Goal: Task Accomplishment & Management: Manage account settings

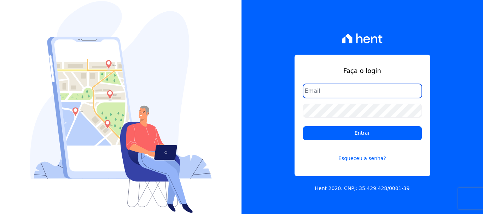
click at [319, 86] on input "email" at bounding box center [362, 91] width 119 height 14
type input "financ.junco@gmail.com"
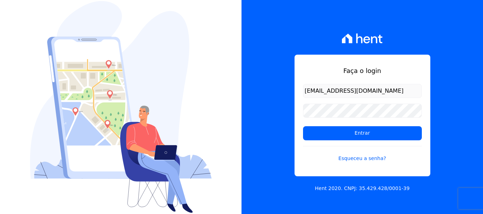
click at [445, 54] on div "Faça o login financ.junco@gmail.com Entrar Esqueceu a senha? Hent 2020. CNPJ: 3…" at bounding box center [361, 107] width 241 height 214
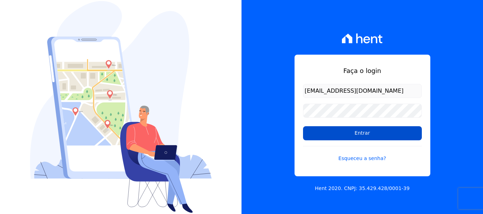
click at [361, 131] on input "Entrar" at bounding box center [362, 133] width 119 height 14
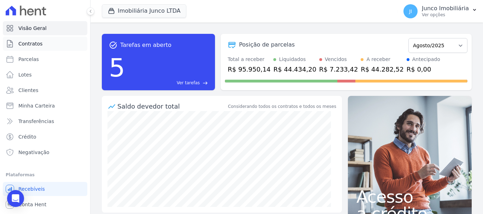
click at [22, 41] on span "Contratos" at bounding box center [30, 43] width 24 height 7
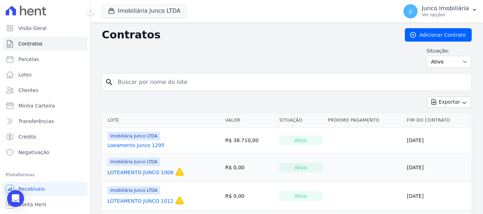
click at [171, 83] on input "search" at bounding box center [290, 82] width 355 height 14
type input "1144"
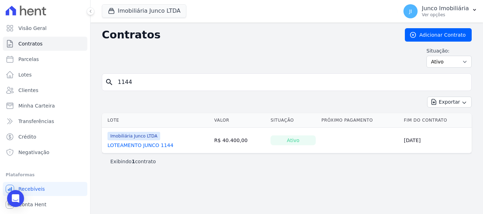
click at [158, 146] on link "LOTEAMENTO JUNCO 1144" at bounding box center [140, 145] width 66 height 7
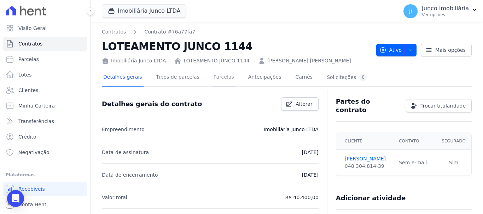
click at [219, 78] on link "Parcelas" at bounding box center [223, 78] width 23 height 19
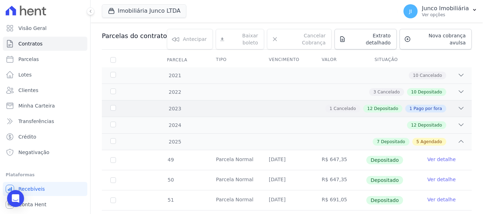
scroll to position [212, 0]
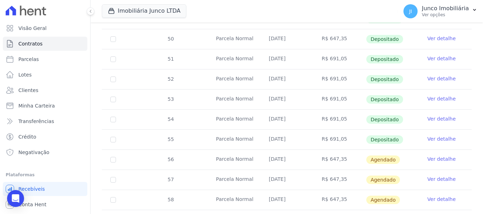
click at [437, 136] on link "Ver detalhe" at bounding box center [441, 139] width 28 height 7
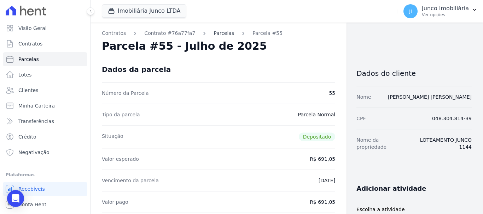
click at [213, 33] on link "Parcelas" at bounding box center [223, 33] width 20 height 7
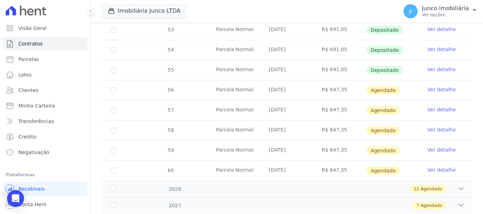
scroll to position [283, 0]
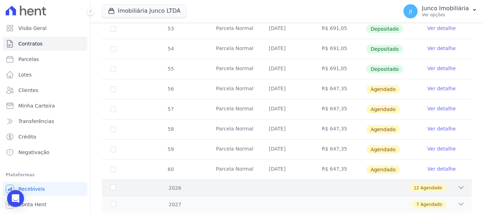
click at [458, 184] on icon at bounding box center [460, 187] width 7 height 7
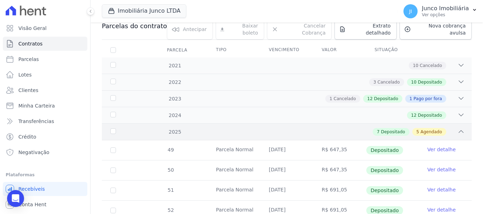
scroll to position [35, 0]
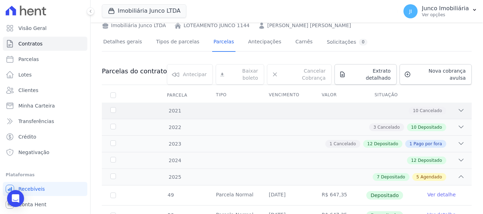
click at [177, 107] on div "10 Cancelado" at bounding box center [304, 111] width 319 height 8
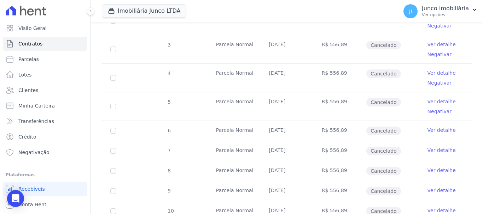
scroll to position [283, 0]
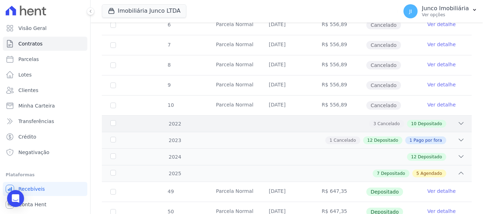
click at [174, 120] on div "3 Cancelado 10 Depositado" at bounding box center [304, 124] width 319 height 8
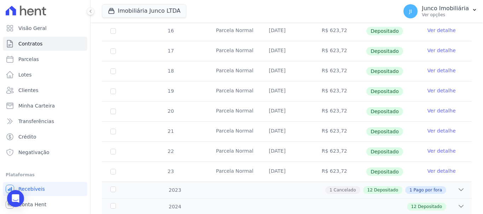
scroll to position [530, 0]
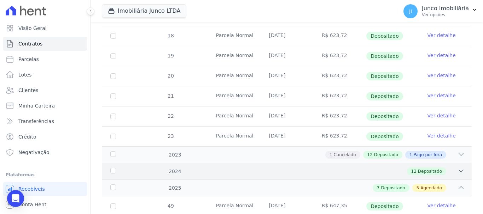
click at [418, 169] on span "Depositado" at bounding box center [430, 172] width 24 height 6
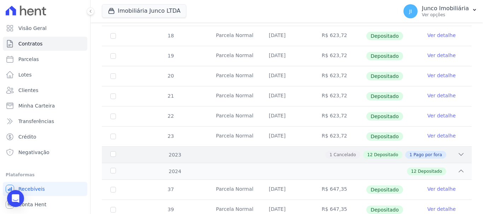
click at [391, 152] on span "Depositado" at bounding box center [386, 155] width 24 height 6
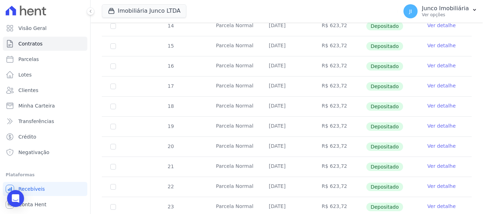
scroll to position [353, 0]
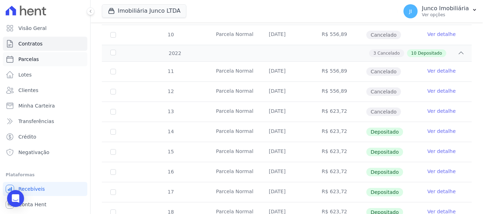
click at [37, 61] on link "Parcelas" at bounding box center [45, 59] width 84 height 14
select select
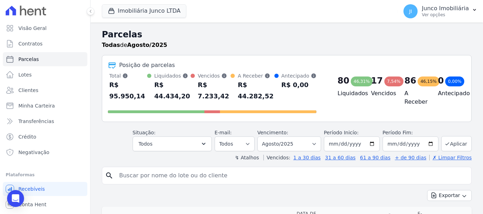
click at [176, 175] on input "search" at bounding box center [291, 176] width 353 height 14
type input "1144"
select select
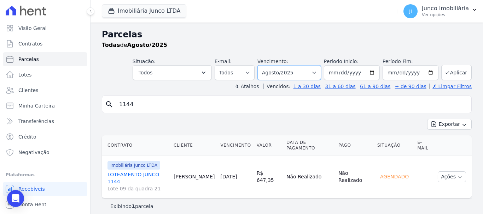
click at [321, 71] on select "Filtrar por período ──────── Todos os meses Fevereiro/2020 Março/2020 Abril/202…" at bounding box center [289, 72] width 64 height 15
select select "all"
click at [267, 65] on select "Filtrar por período ──────── Todos os meses Fevereiro/2020 Março/2020 Abril/202…" at bounding box center [289, 72] width 64 height 15
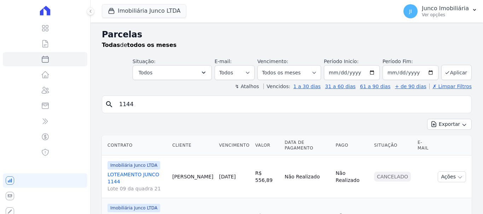
select select
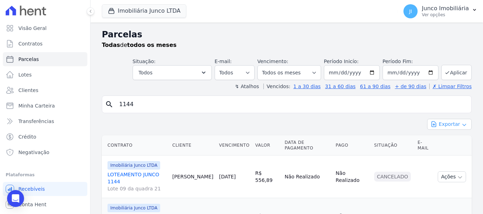
click at [444, 127] on button "Exportar" at bounding box center [449, 124] width 45 height 11
click at [442, 153] on span "Exportar CSV" at bounding box center [448, 153] width 37 height 7
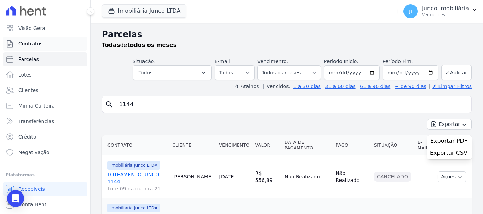
click at [42, 42] on link "Contratos" at bounding box center [45, 44] width 84 height 14
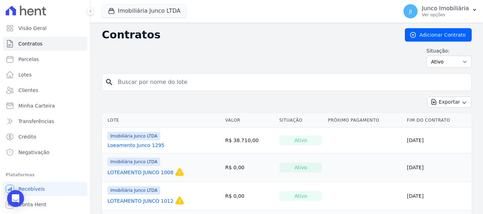
drag, startPoint x: 164, startPoint y: 83, endPoint x: 165, endPoint y: 87, distance: 4.0
click at [164, 83] on input "search" at bounding box center [290, 82] width 355 height 14
type input "1144"
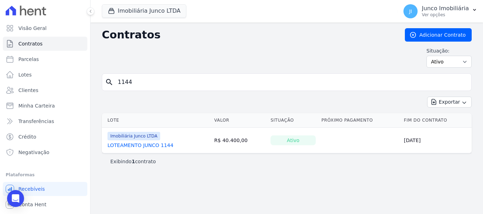
click at [161, 144] on link "LOTEAMENTO JUNCO 1144" at bounding box center [140, 145] width 66 height 7
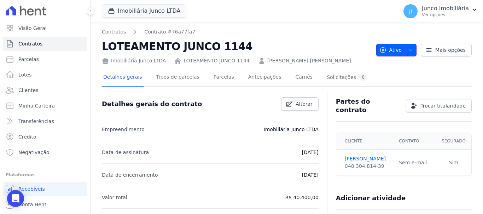
click at [407, 48] on icon "button" at bounding box center [410, 50] width 6 height 6
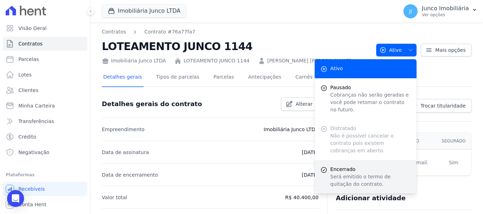
click at [352, 166] on span "Encerrado" at bounding box center [370, 169] width 81 height 7
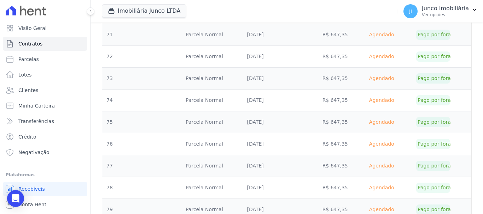
scroll to position [703, 0]
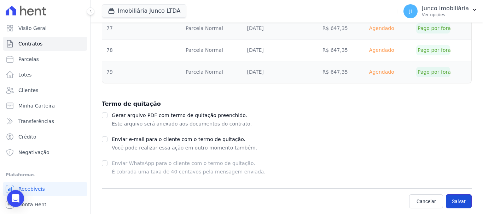
click at [448, 201] on button "Salvar" at bounding box center [459, 202] width 26 height 14
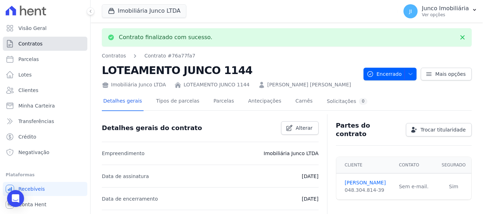
click at [29, 41] on span "Contratos" at bounding box center [30, 43] width 24 height 7
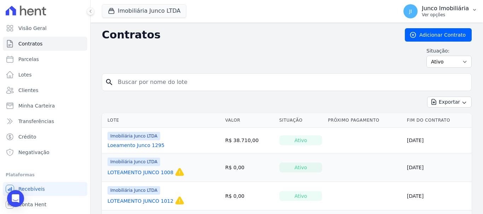
click at [476, 10] on icon "button" at bounding box center [474, 10] width 6 height 6
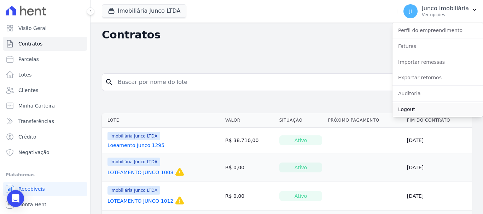
click at [413, 110] on link "Logout" at bounding box center [437, 109] width 90 height 13
